Goal: Task Accomplishment & Management: Manage account settings

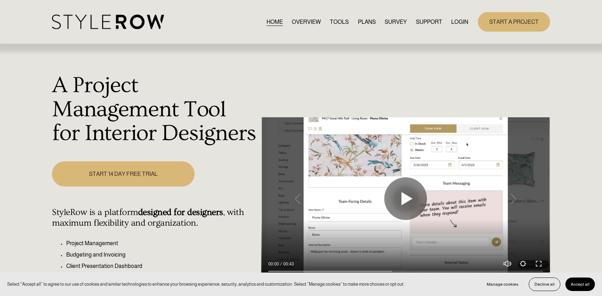
click at [463, 23] on link "LOGIN" at bounding box center [459, 22] width 17 height 10
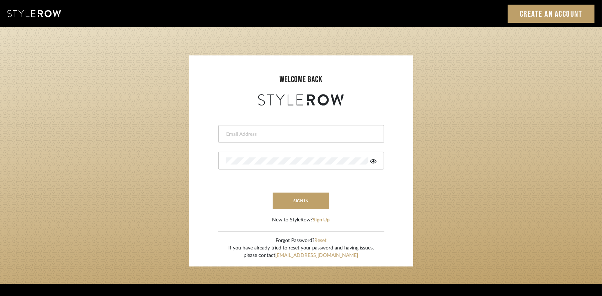
click at [328, 137] on input "email" at bounding box center [300, 134] width 149 height 7
type input "l"
click at [228, 133] on input "email" at bounding box center [300, 134] width 149 height 7
type input "lauren@studiodb.com"
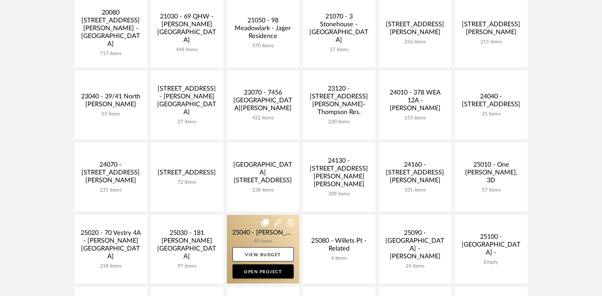
scroll to position [249, 0]
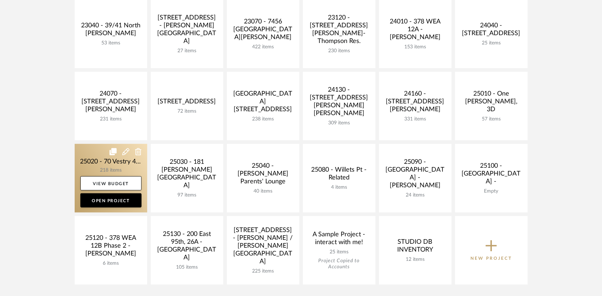
click at [137, 167] on link at bounding box center [111, 178] width 73 height 69
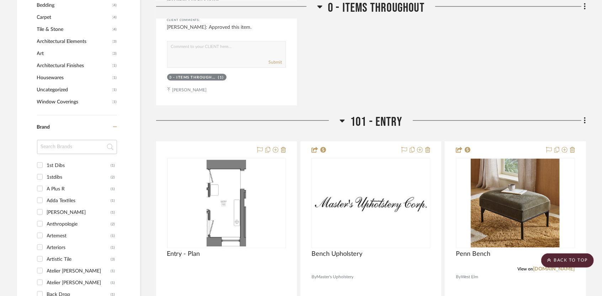
scroll to position [711, 0]
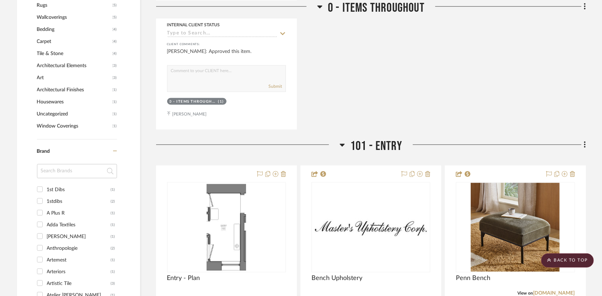
click at [338, 147] on div at bounding box center [248, 148] width 184 height 18
click at [341, 147] on icon at bounding box center [342, 145] width 5 height 9
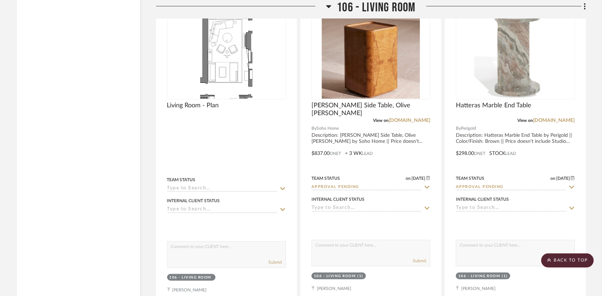
scroll to position [2099, 0]
